Goal: Information Seeking & Learning: Check status

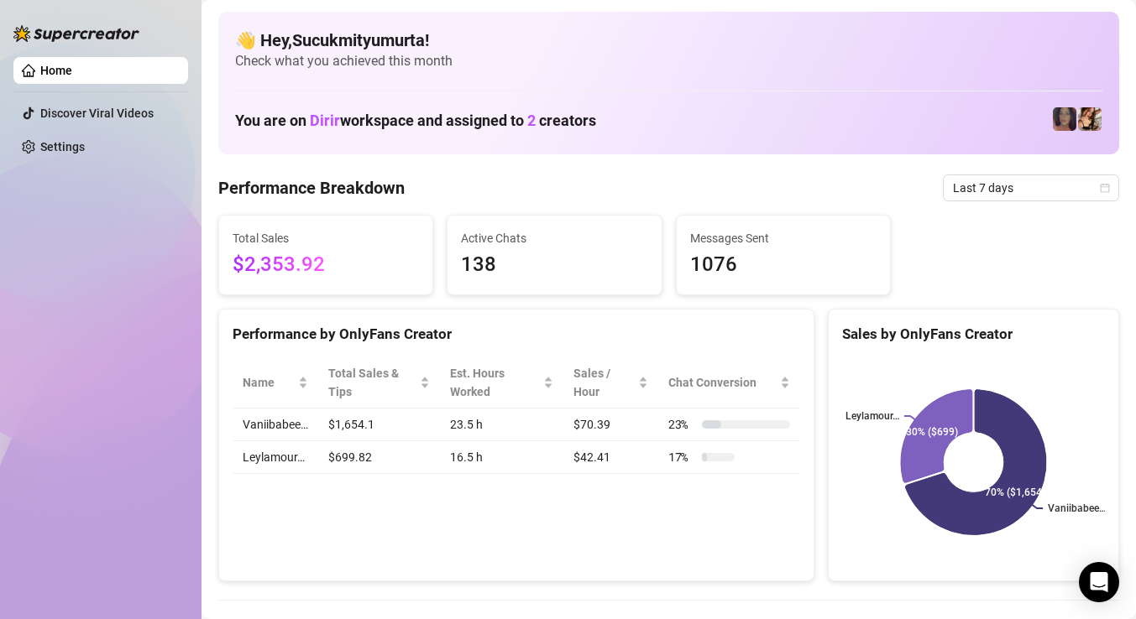
click at [340, 270] on span "$2,353.92" at bounding box center [326, 265] width 186 height 32
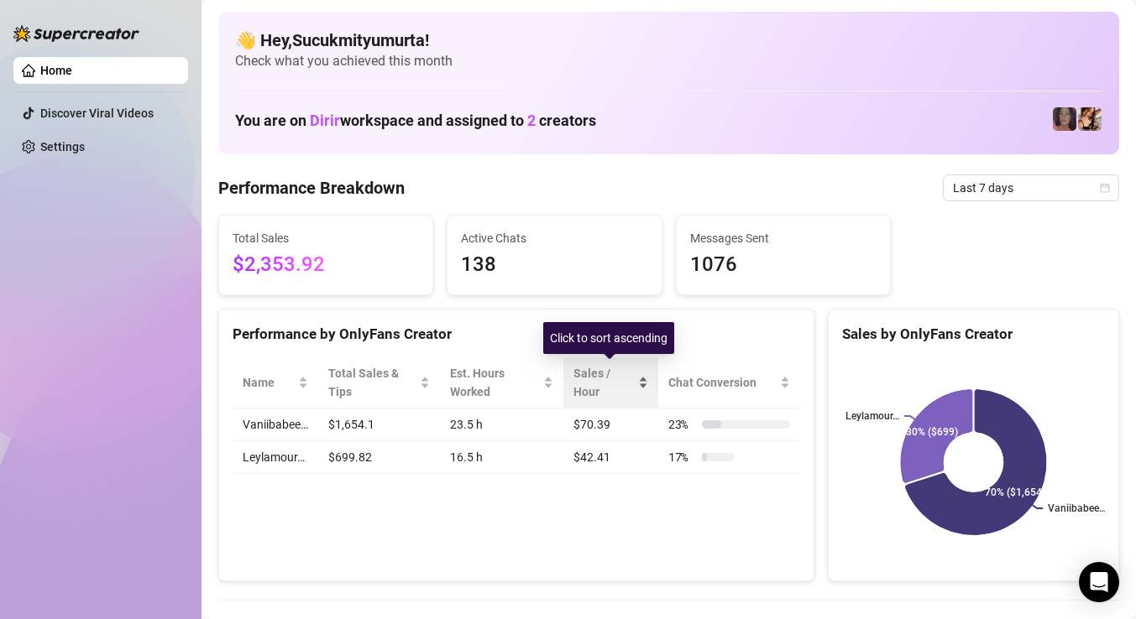
click at [596, 388] on span "Sales / Hour" at bounding box center [603, 382] width 61 height 37
click at [613, 385] on span "Sales / Hour" at bounding box center [603, 382] width 61 height 37
click at [630, 399] on span "Sales / Hour" at bounding box center [603, 382] width 61 height 37
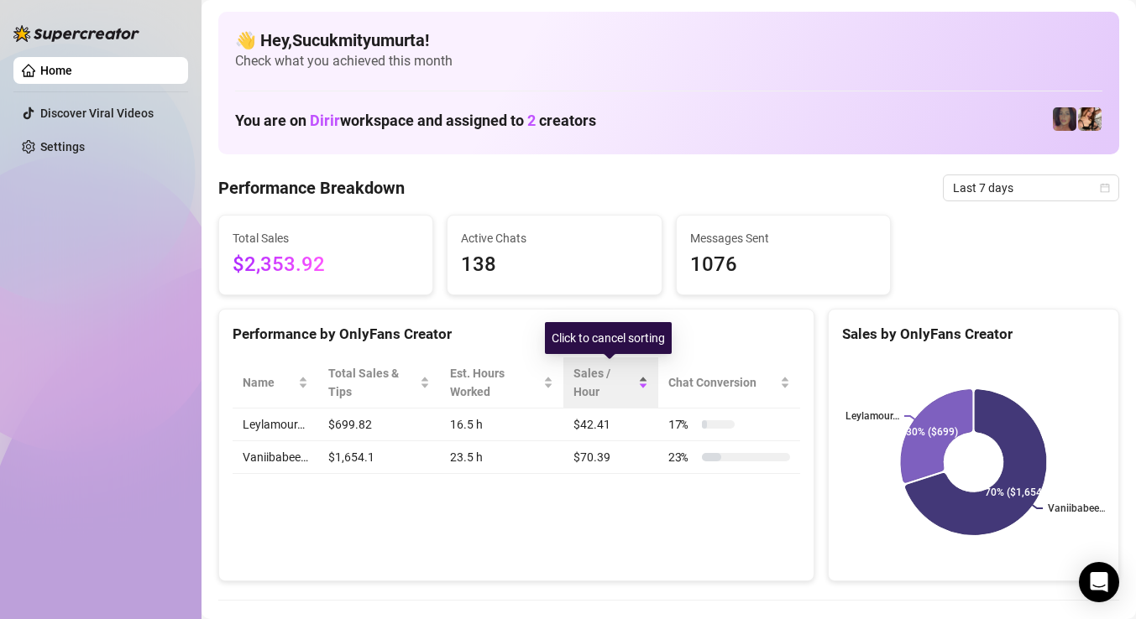
click at [630, 399] on span "Sales / Hour" at bounding box center [603, 382] width 61 height 37
click at [619, 395] on span "Sales / Hour" at bounding box center [603, 382] width 61 height 37
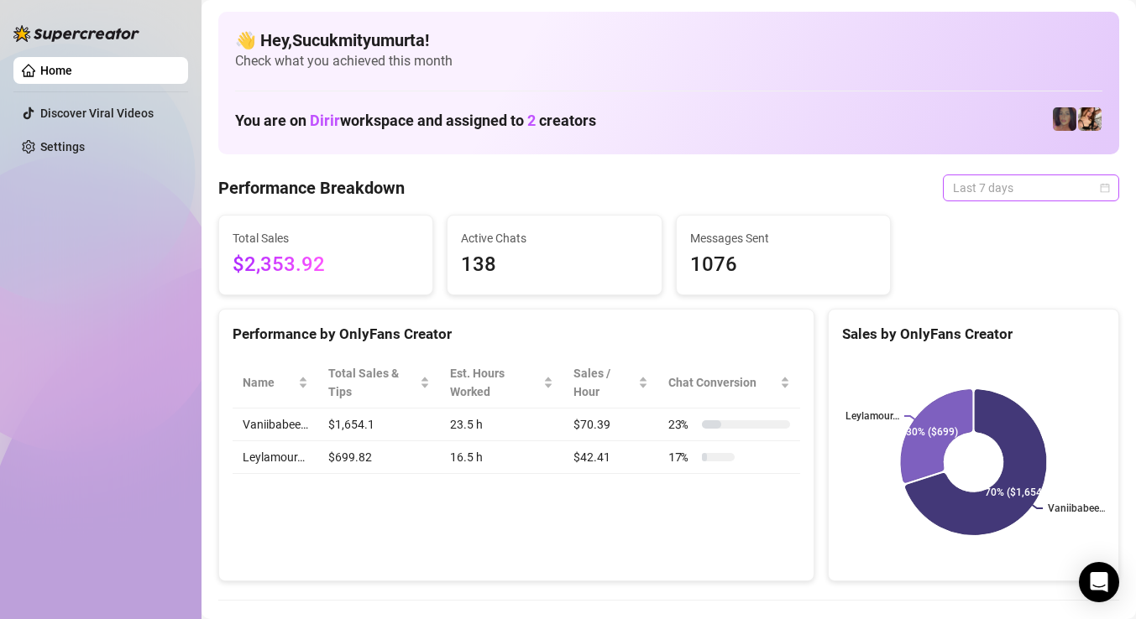
click at [1013, 191] on span "Last 7 days" at bounding box center [1031, 187] width 156 height 25
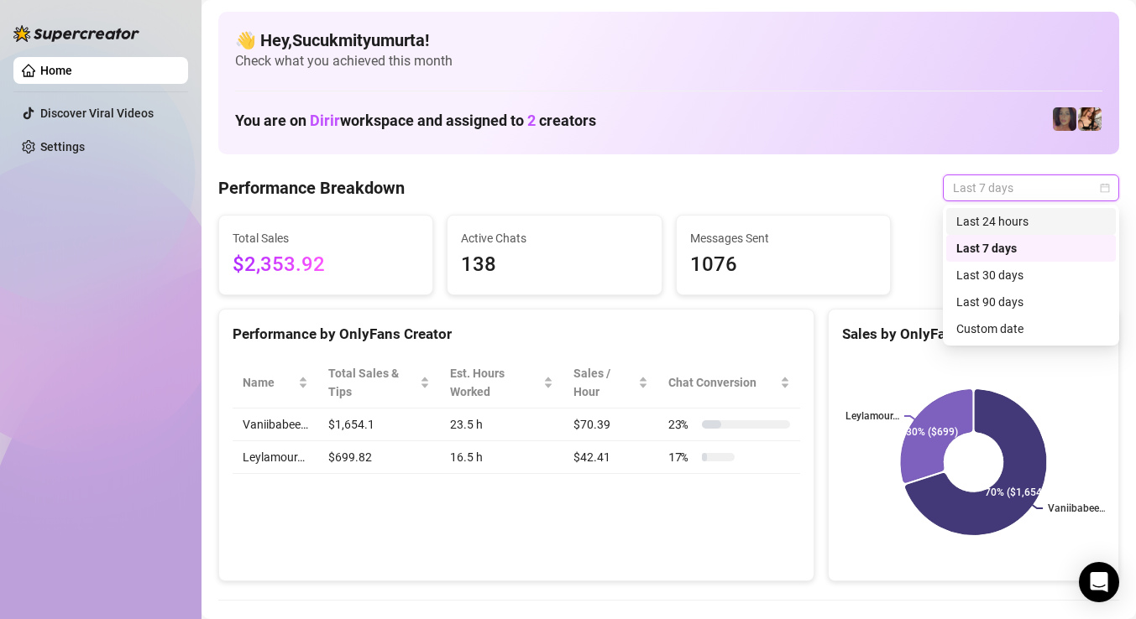
click at [1001, 228] on div "Last 24 hours" at bounding box center [1030, 221] width 149 height 18
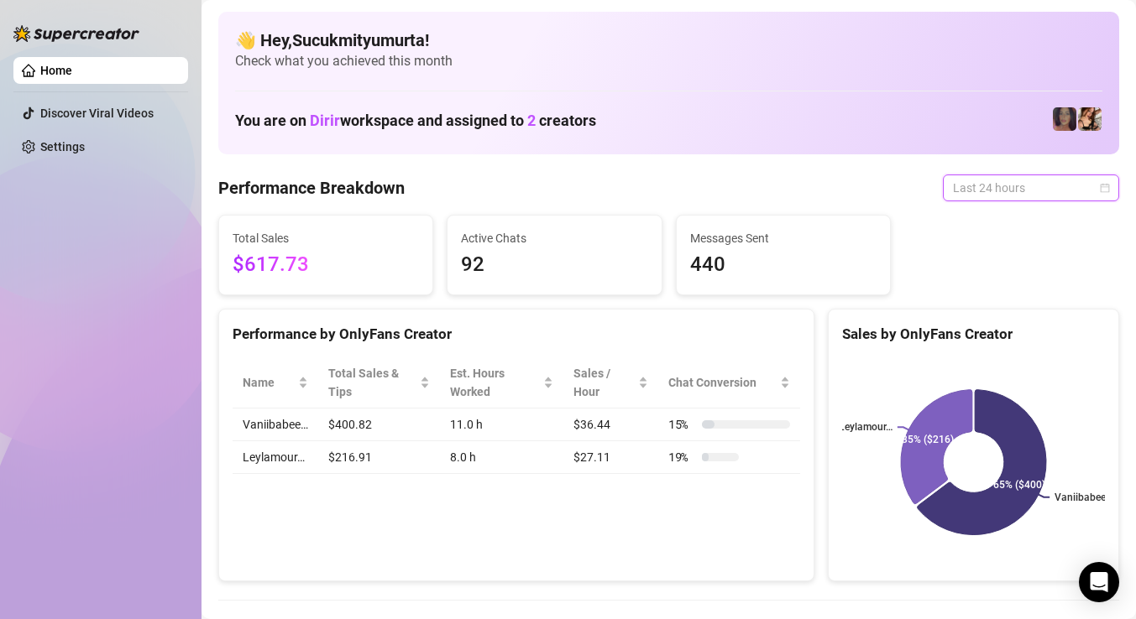
click at [1037, 181] on span "Last 24 hours" at bounding box center [1031, 187] width 156 height 25
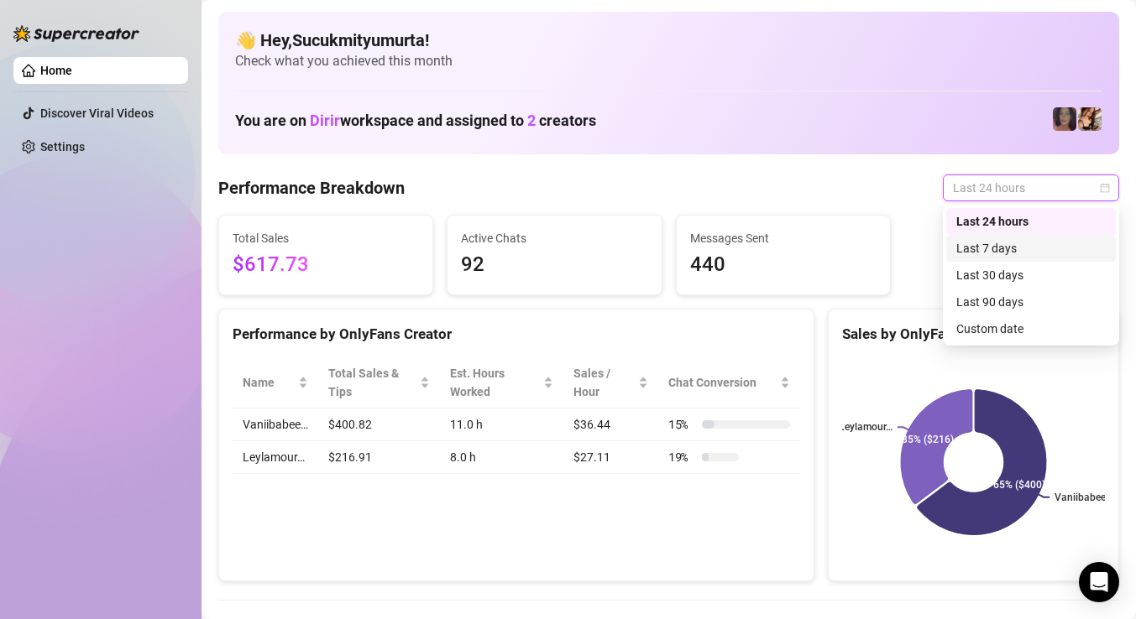
click at [1014, 243] on div "Last 7 days" at bounding box center [1030, 248] width 149 height 18
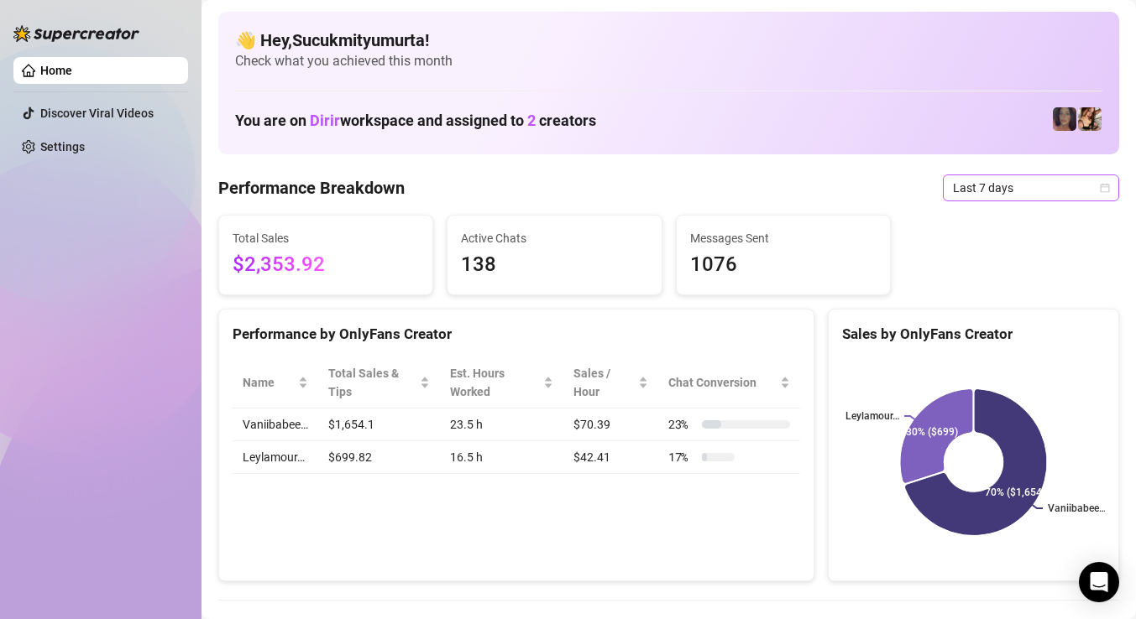
click at [1064, 194] on span "Last 7 days" at bounding box center [1031, 187] width 156 height 25
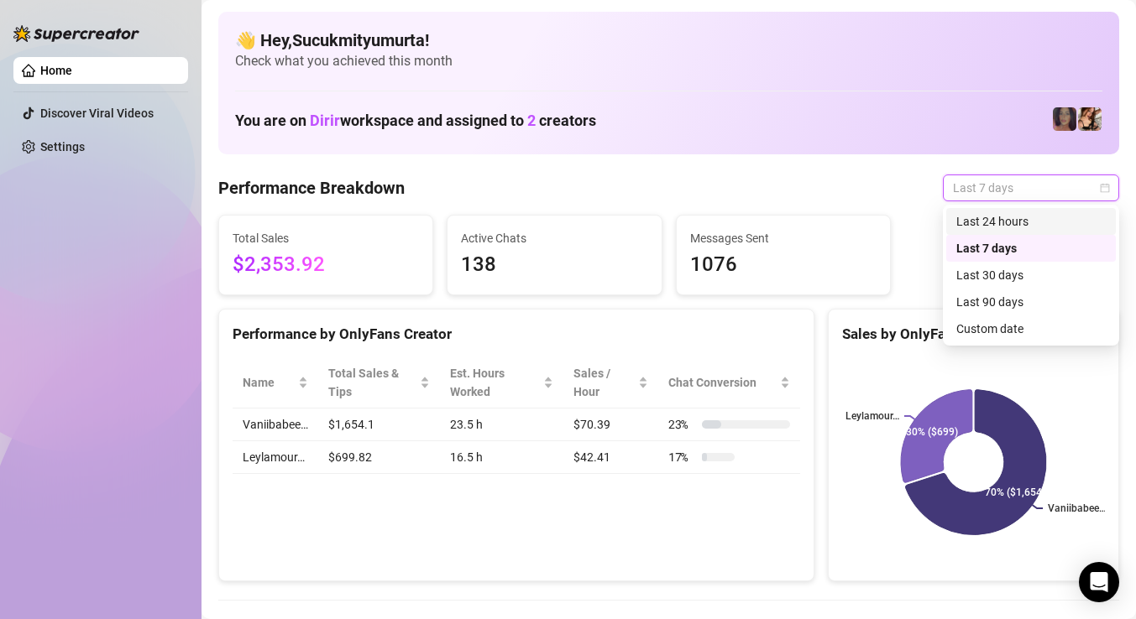
click at [1032, 227] on div "Last 24 hours" at bounding box center [1030, 221] width 149 height 18
